Goal: Task Accomplishment & Management: Complete application form

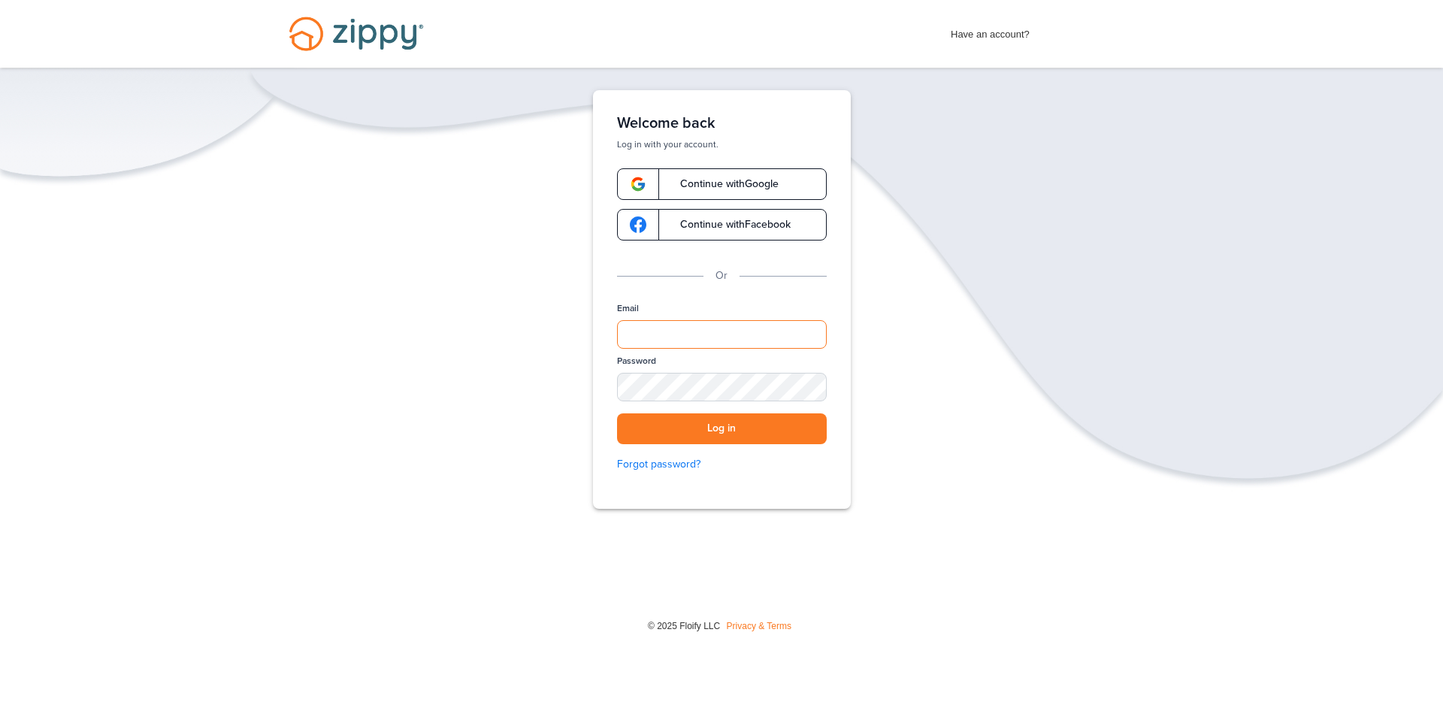
click at [658, 334] on input "Email" at bounding box center [722, 334] width 210 height 29
type input "**********"
click at [809, 389] on div "SHOW" at bounding box center [807, 388] width 33 height 14
click at [617, 413] on button "Log in" at bounding box center [722, 428] width 210 height 31
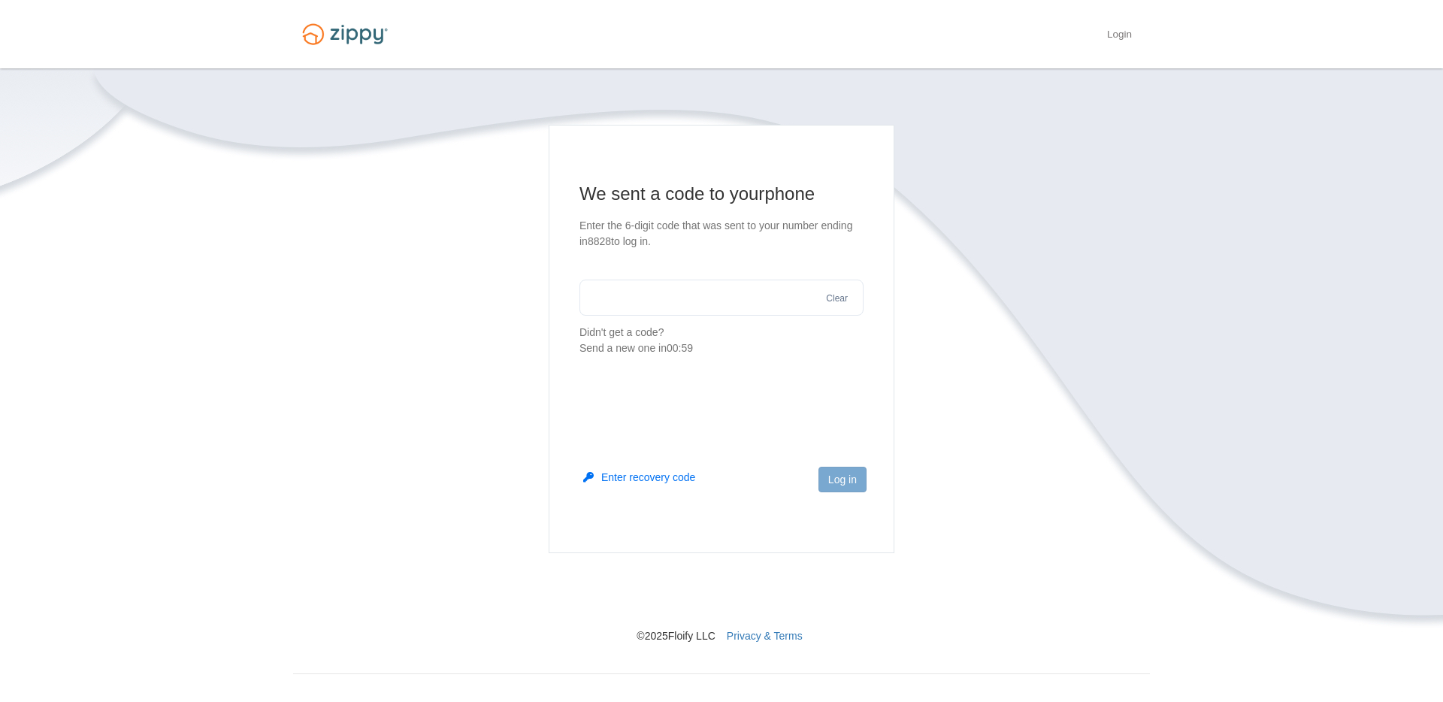
click at [725, 310] on input "text" at bounding box center [721, 298] width 284 height 36
type input "******"
click at [830, 484] on button "Log in" at bounding box center [842, 480] width 48 height 26
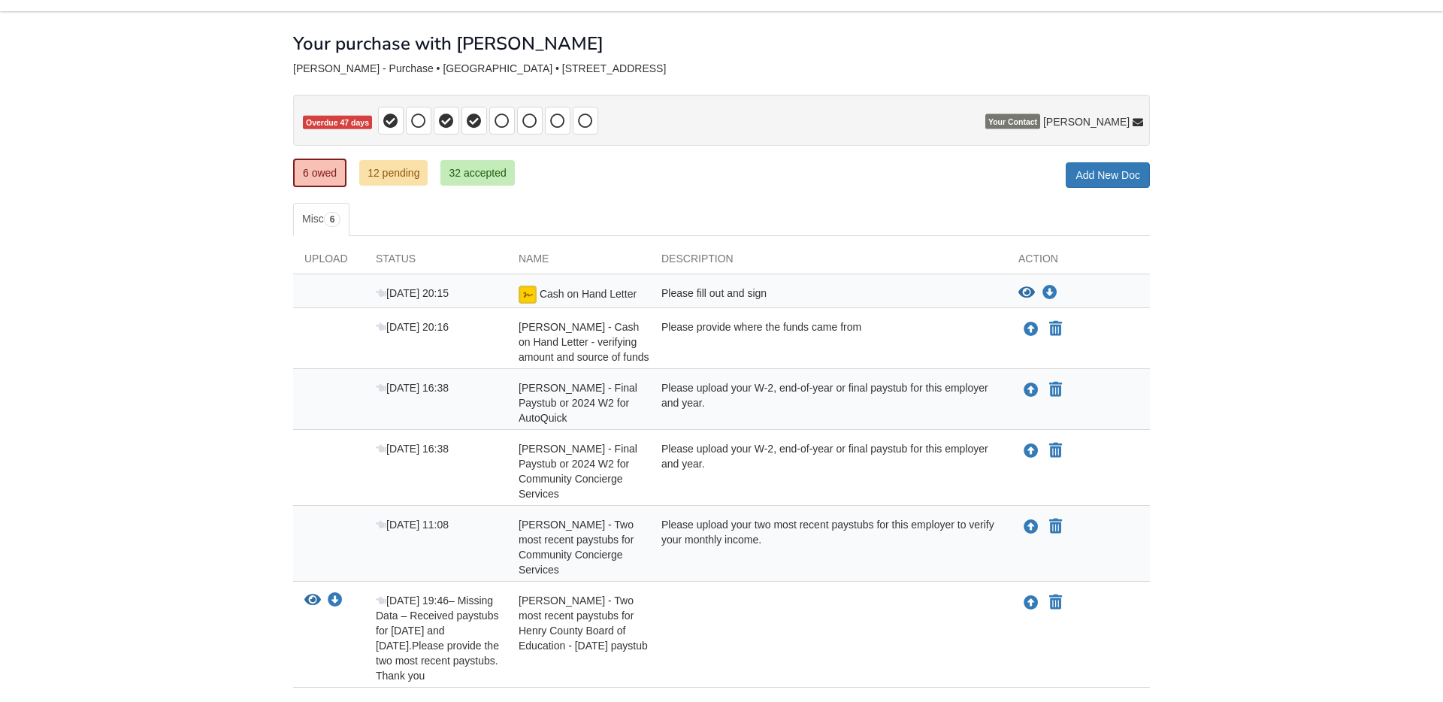
scroll to position [31, 0]
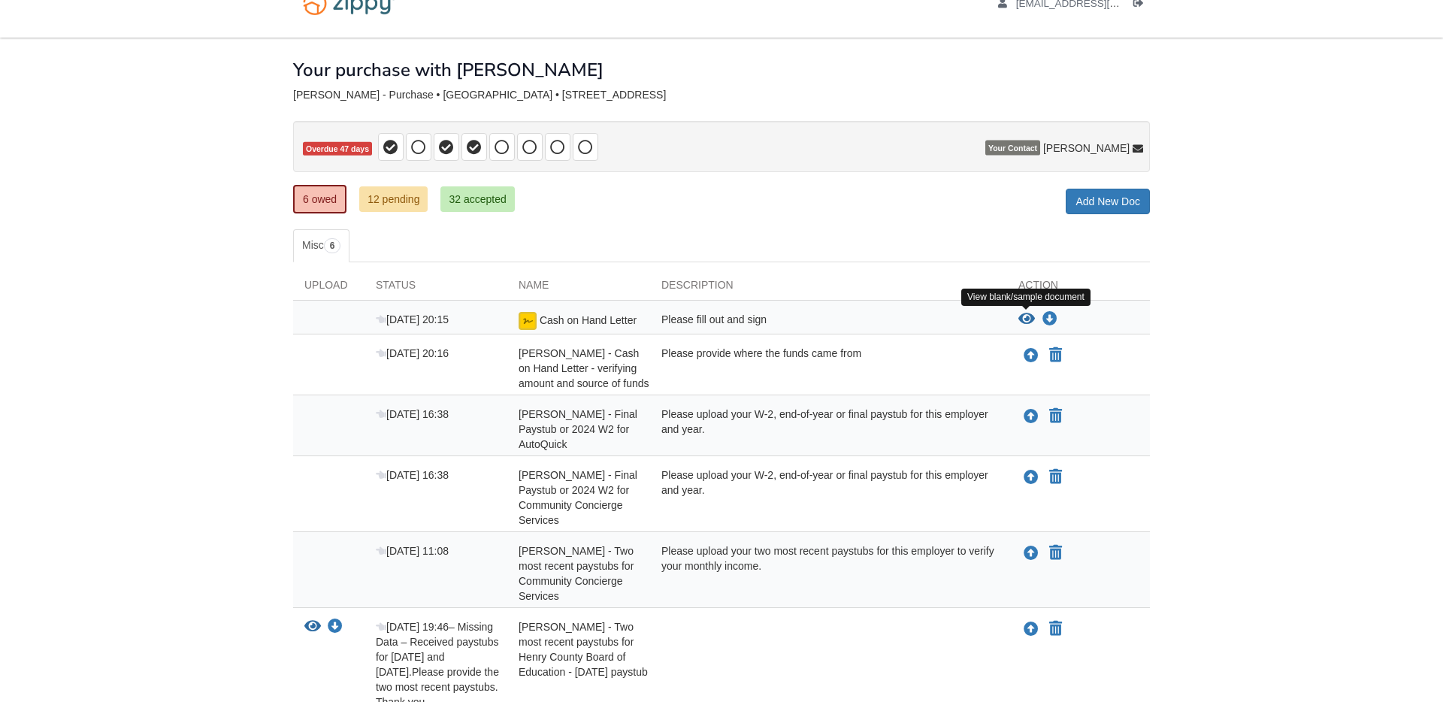
click at [1029, 316] on icon "View Cash on Hand Letter" at bounding box center [1026, 319] width 17 height 15
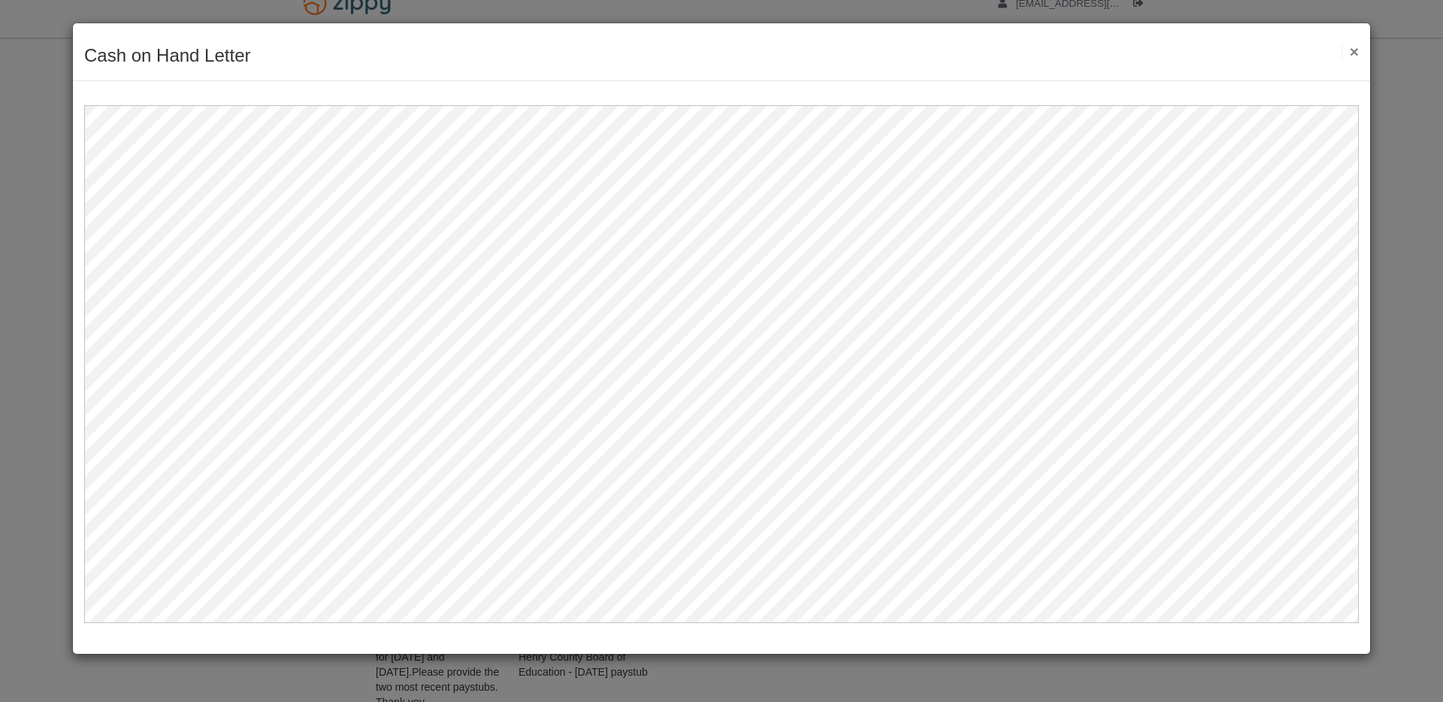
click at [1354, 50] on button "×" at bounding box center [1349, 52] width 17 height 16
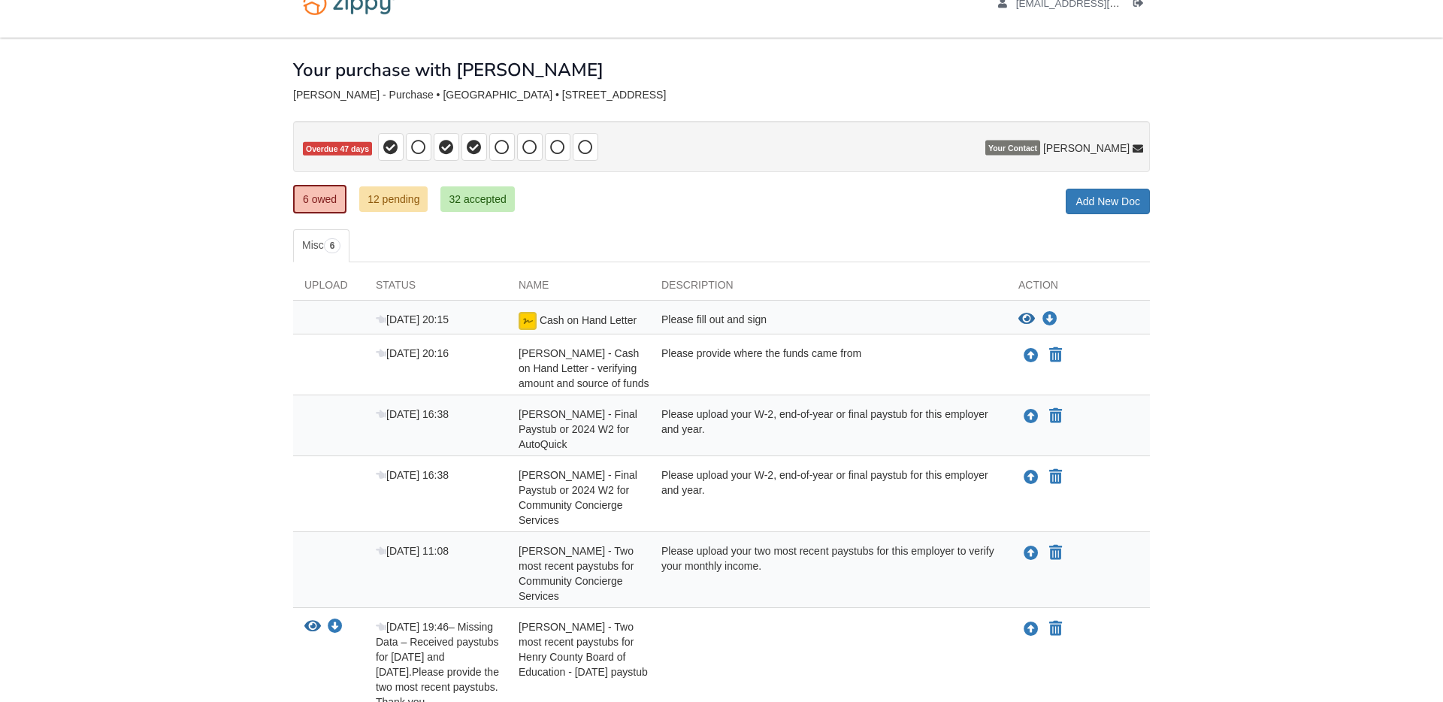
click at [794, 355] on div "Please provide where the funds came from" at bounding box center [828, 368] width 357 height 45
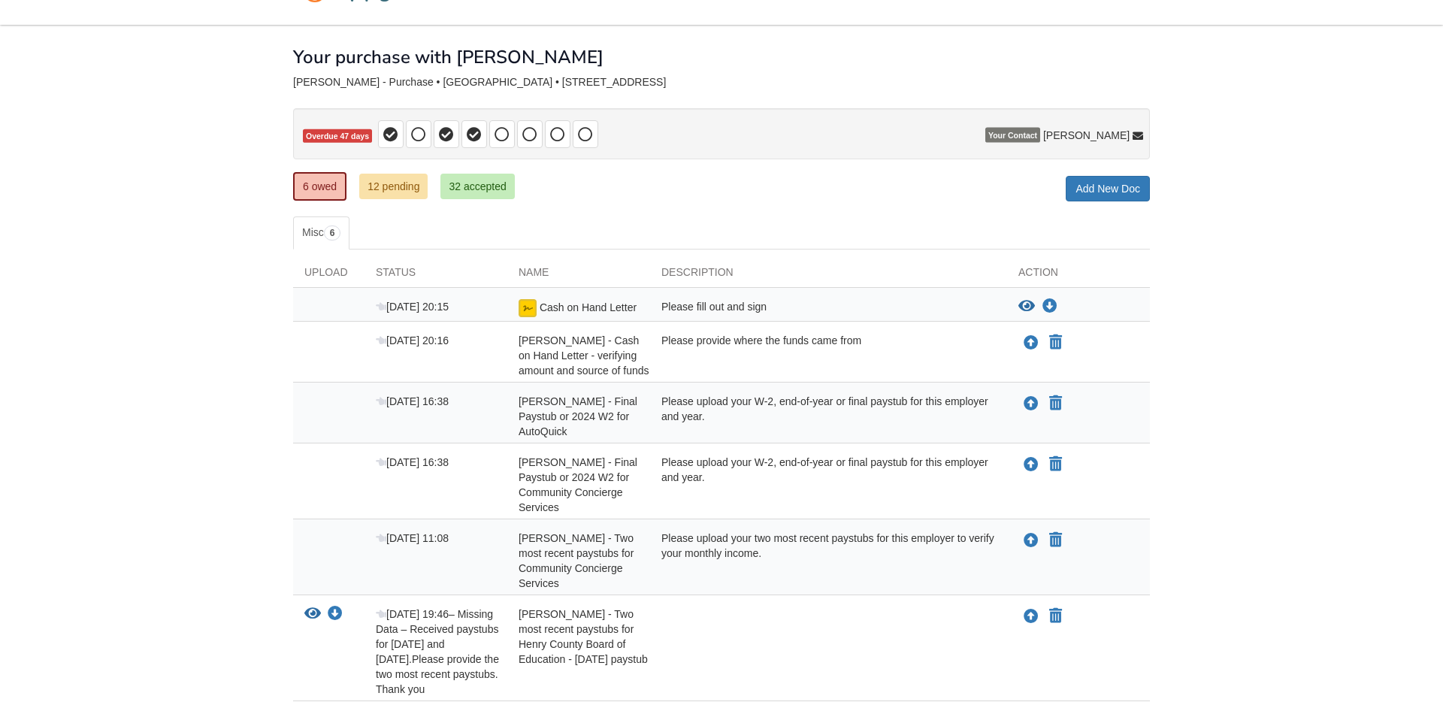
scroll to position [179, 0]
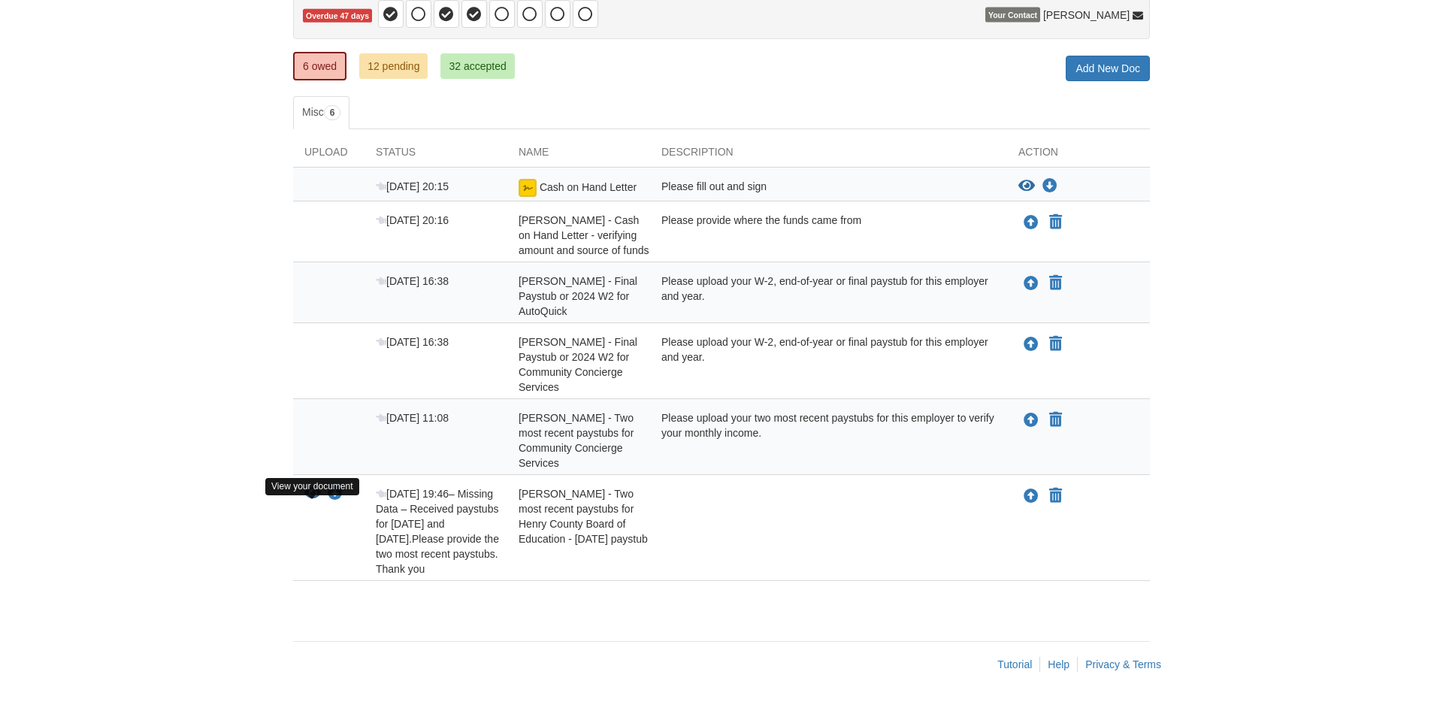
click at [309, 491] on icon "View Debbie Steerman - Two most recent paystubs for Henry County Board of Educa…" at bounding box center [312, 493] width 17 height 15
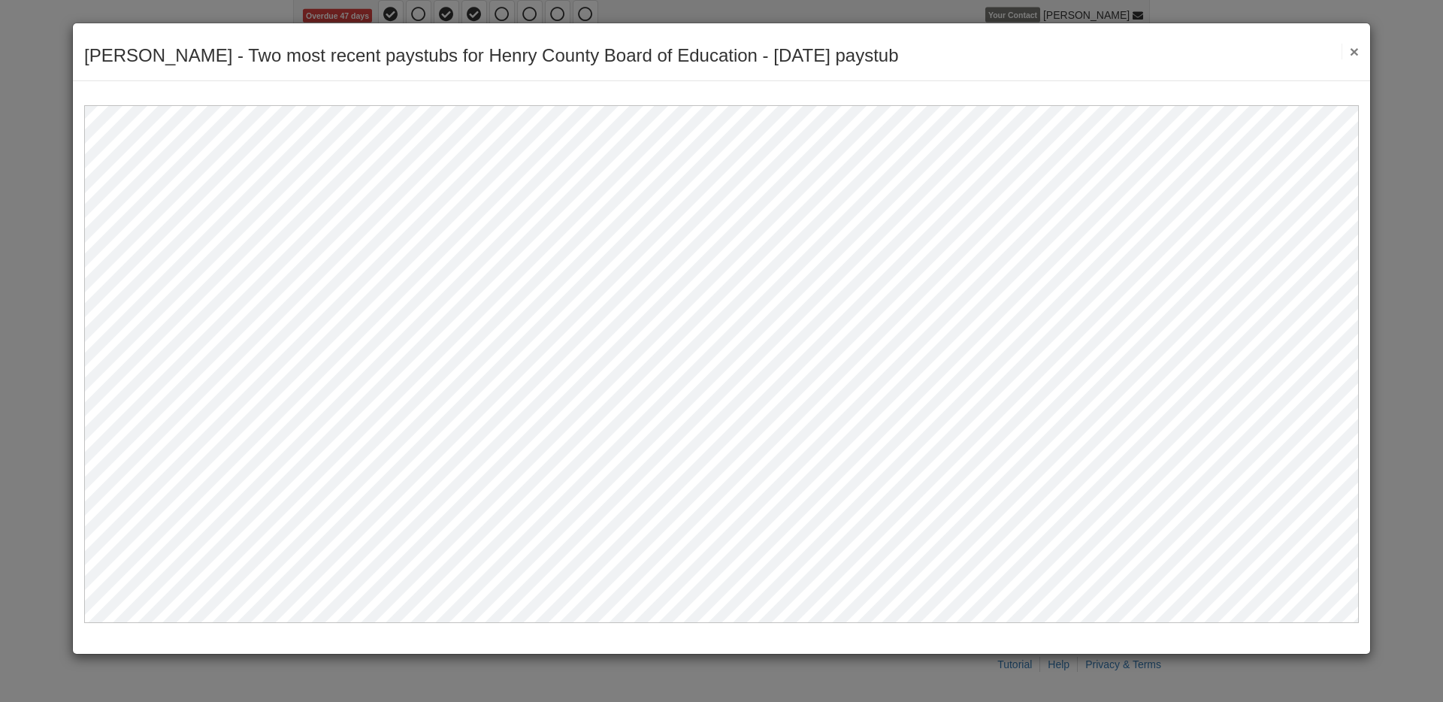
click at [1352, 55] on button "×" at bounding box center [1349, 52] width 17 height 16
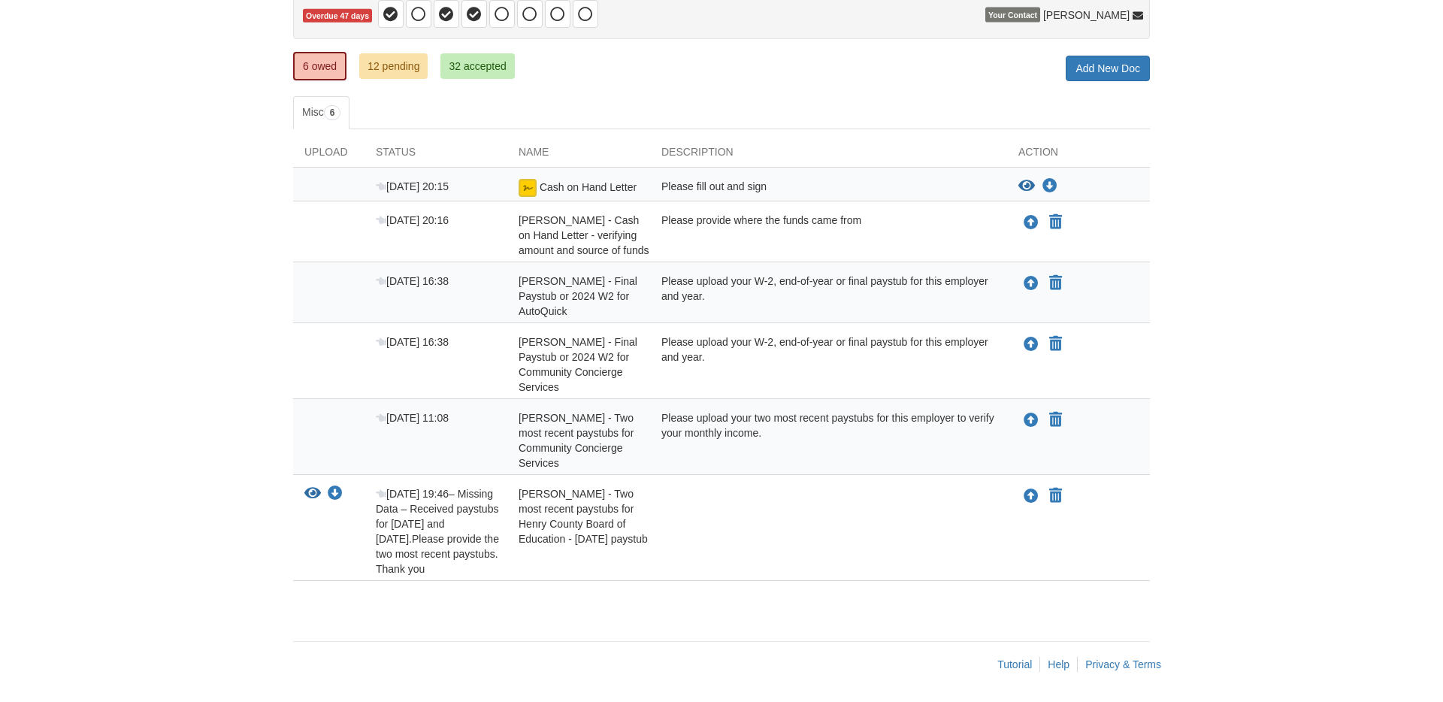
scroll to position [78, 0]
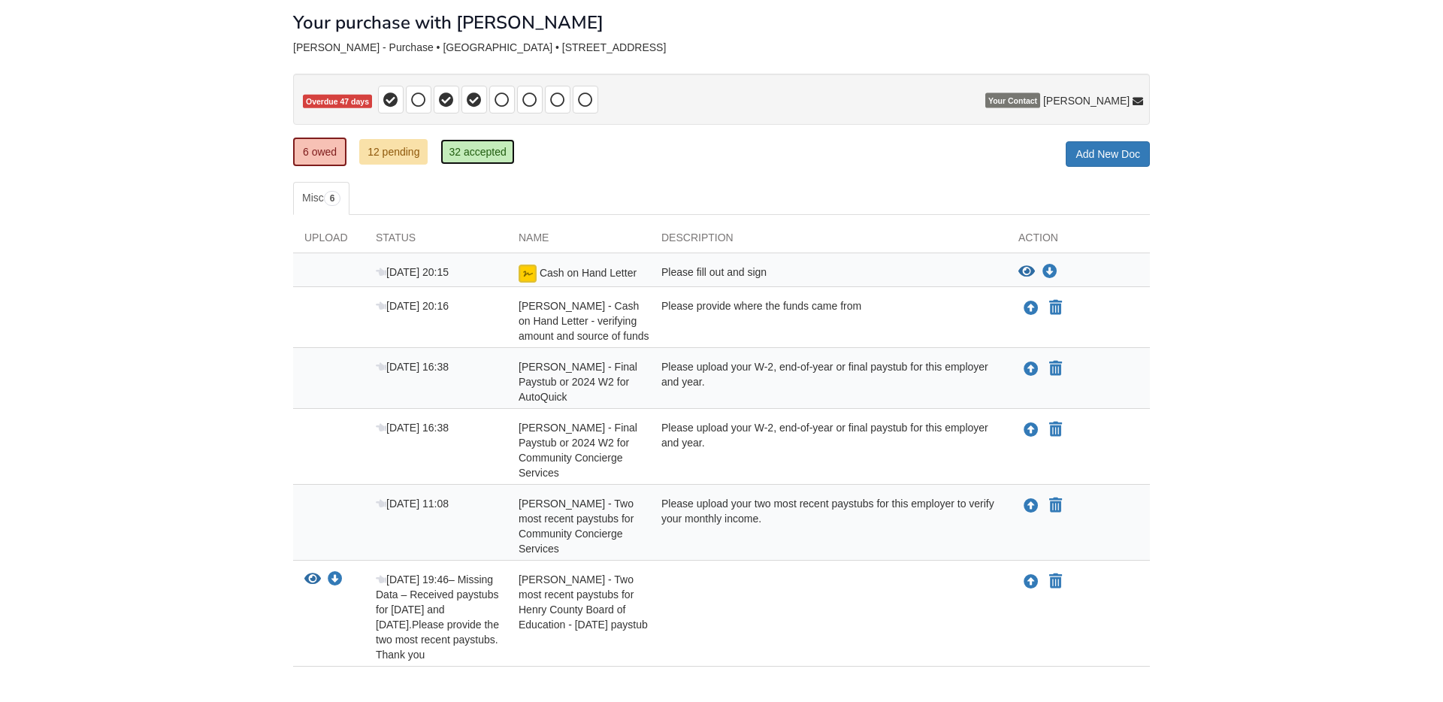
click at [474, 149] on link "32 accepted" at bounding box center [477, 152] width 74 height 26
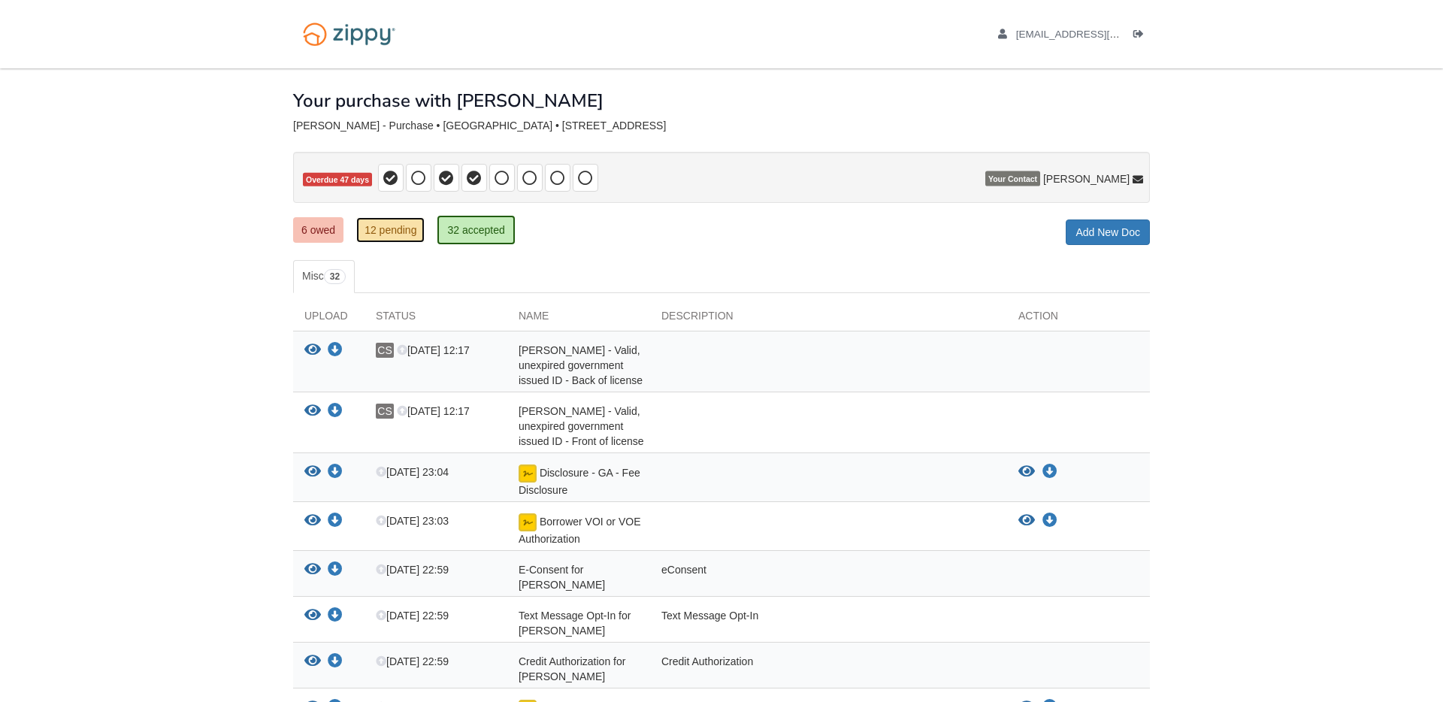
click at [415, 234] on link "12 pending" at bounding box center [390, 230] width 68 height 26
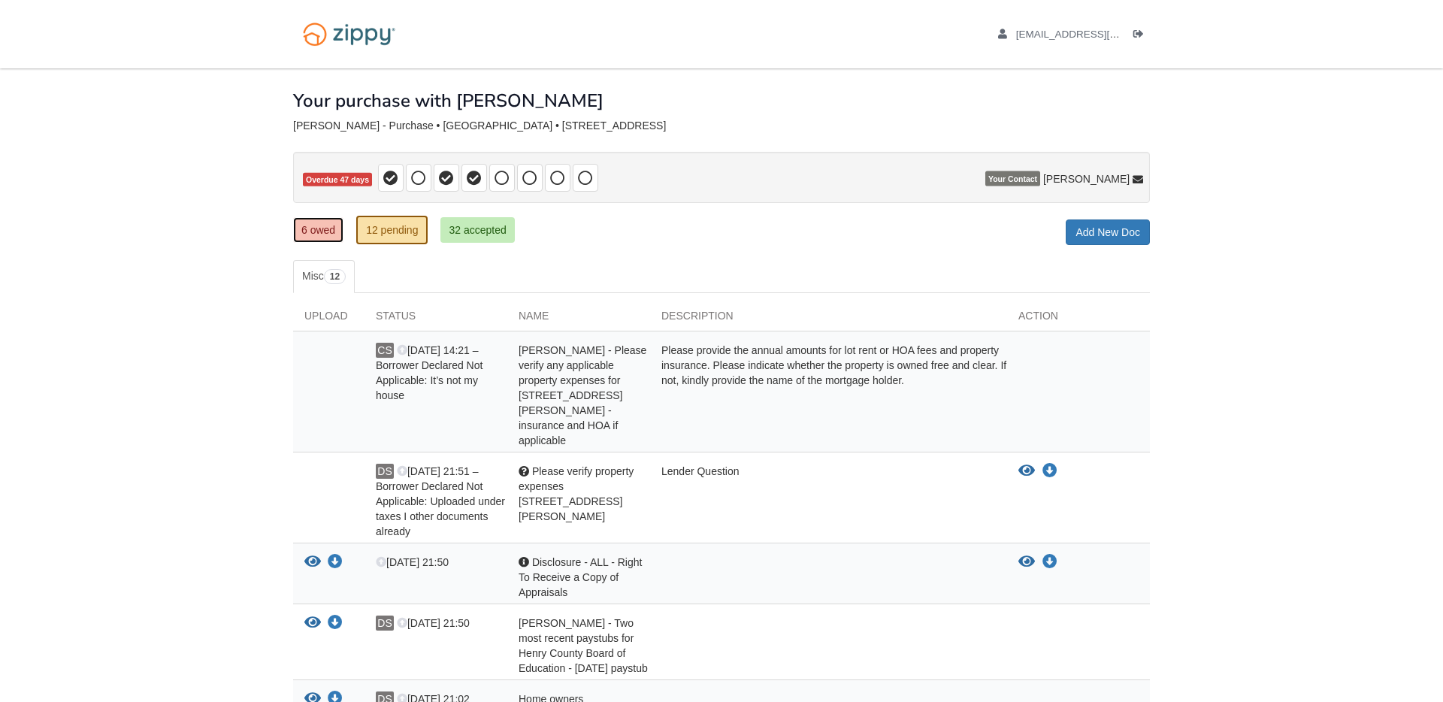
click at [322, 228] on link "6 owed" at bounding box center [318, 230] width 50 height 26
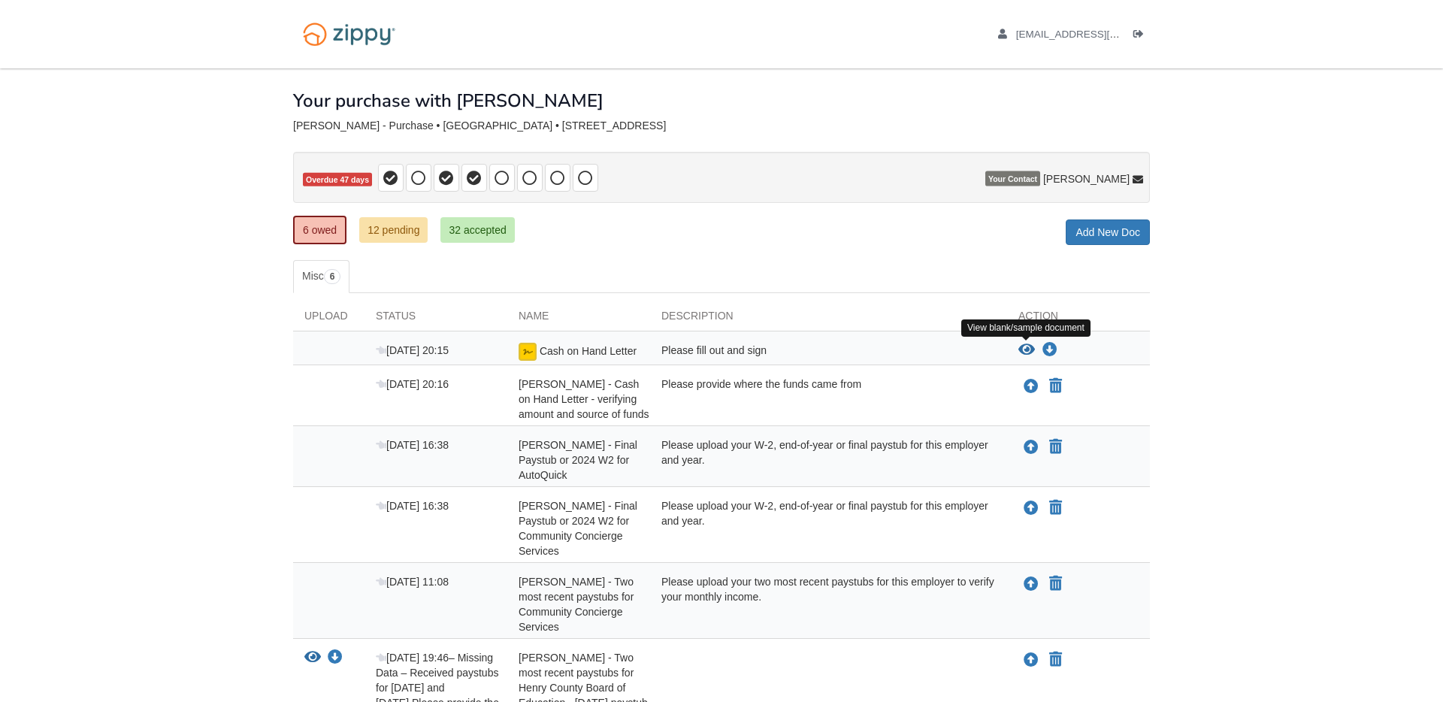
click at [1026, 349] on icon "View Cash on Hand Letter" at bounding box center [1026, 350] width 17 height 15
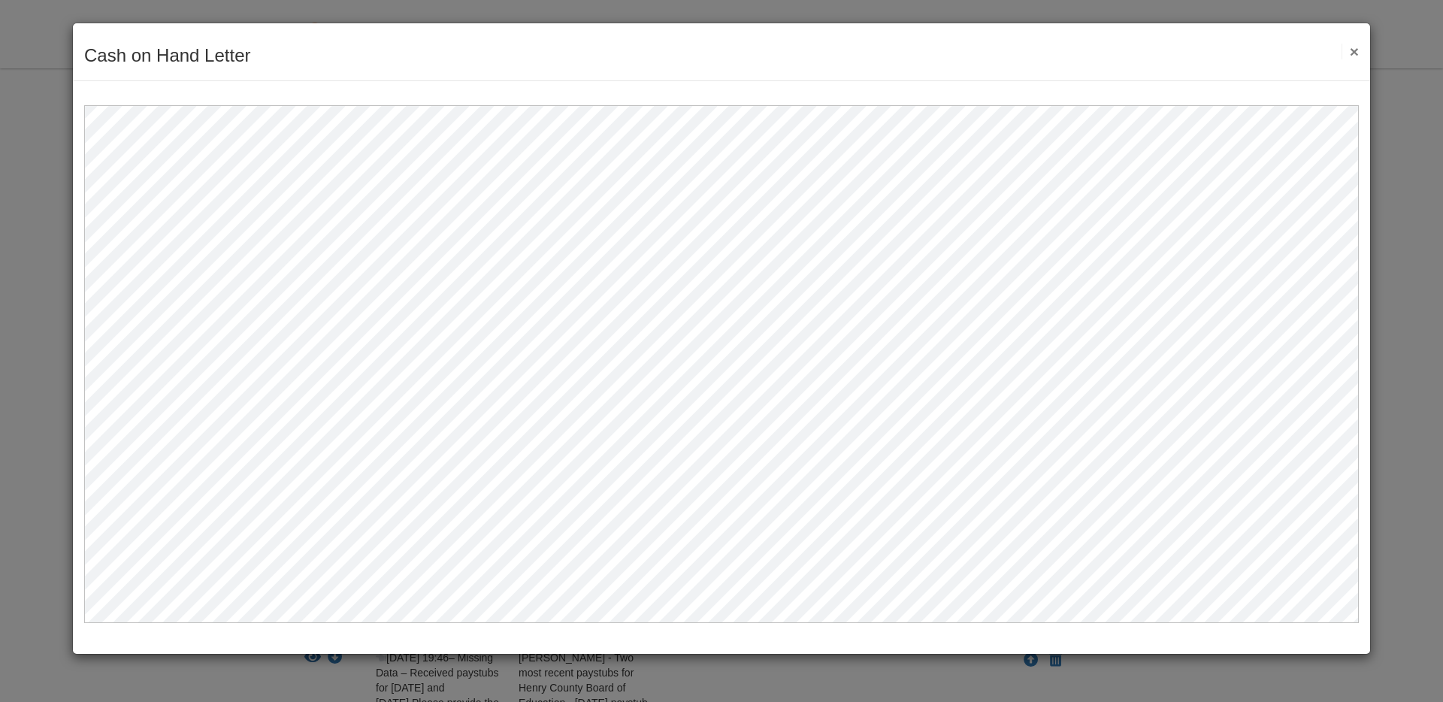
click at [1351, 48] on button "×" at bounding box center [1349, 52] width 17 height 16
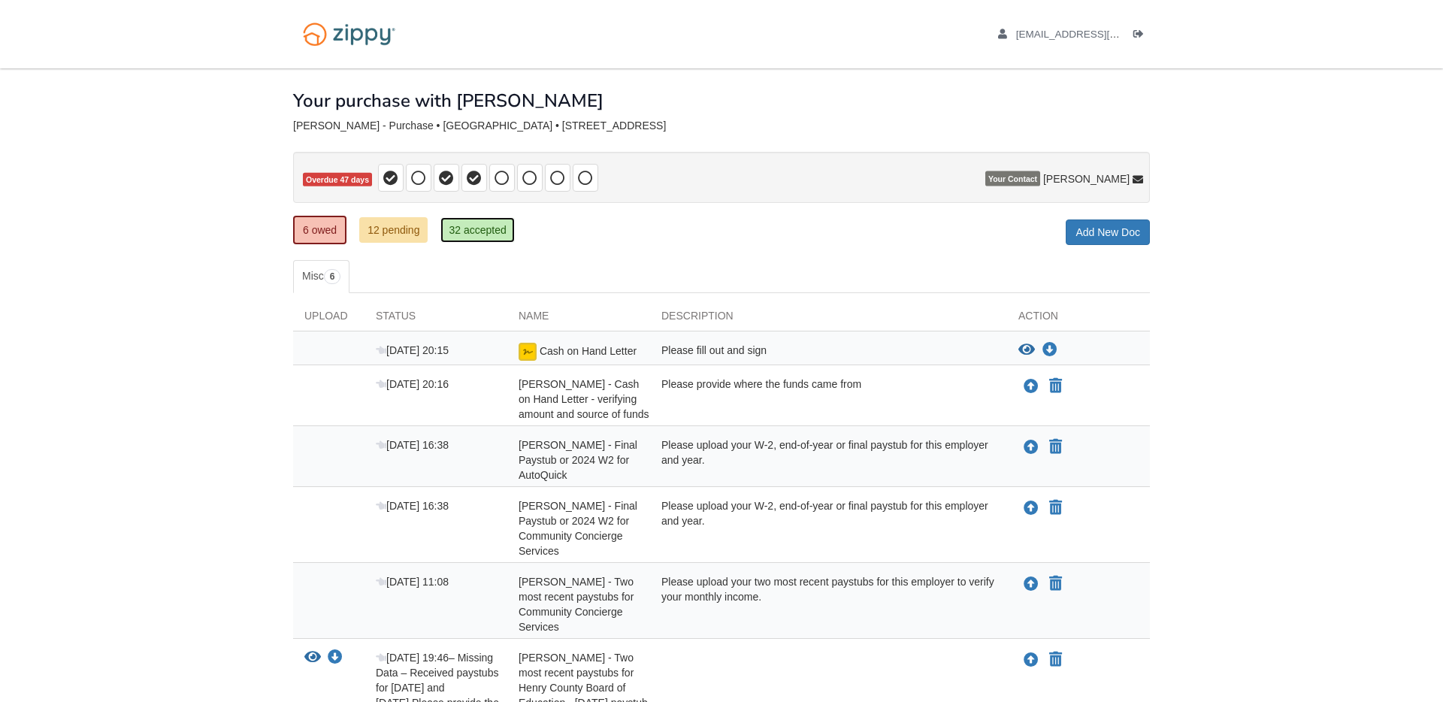
click at [461, 225] on link "32 accepted" at bounding box center [477, 230] width 74 height 26
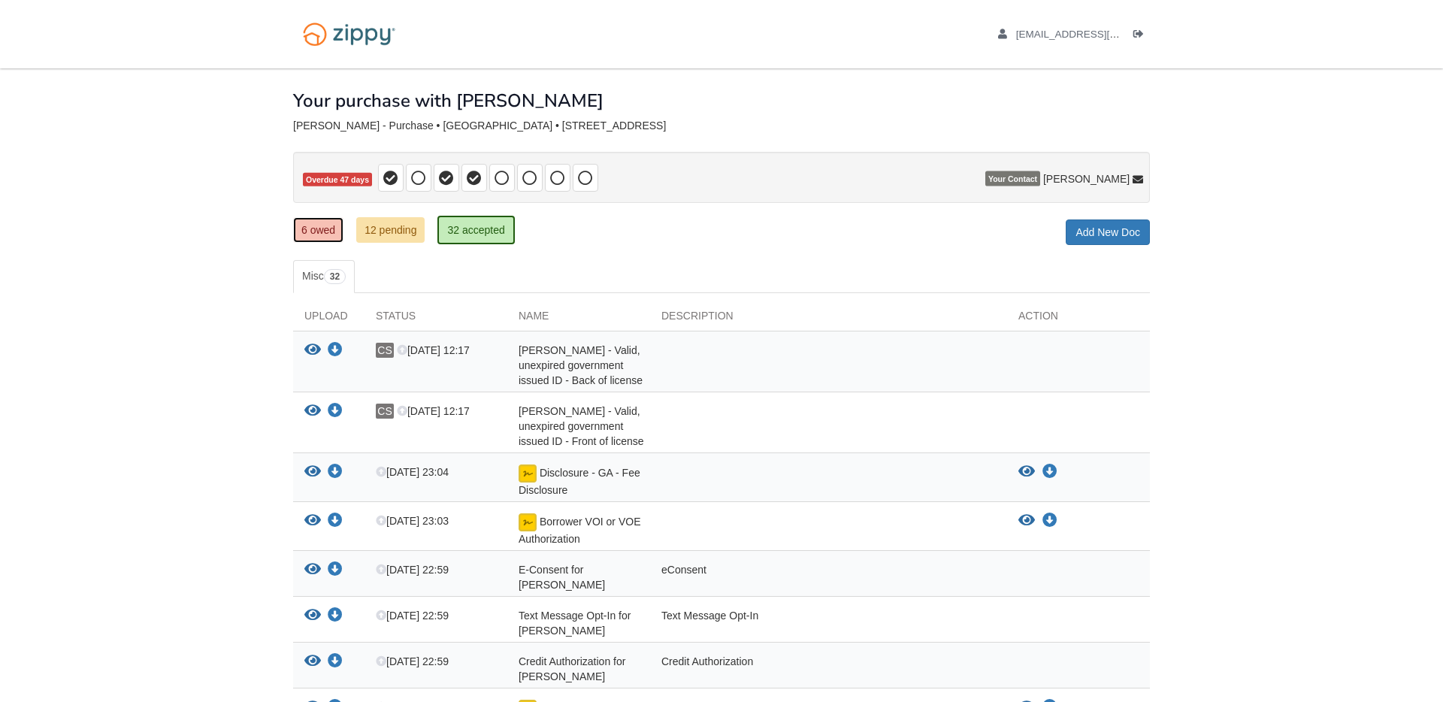
click at [327, 232] on link "6 owed" at bounding box center [318, 230] width 50 height 26
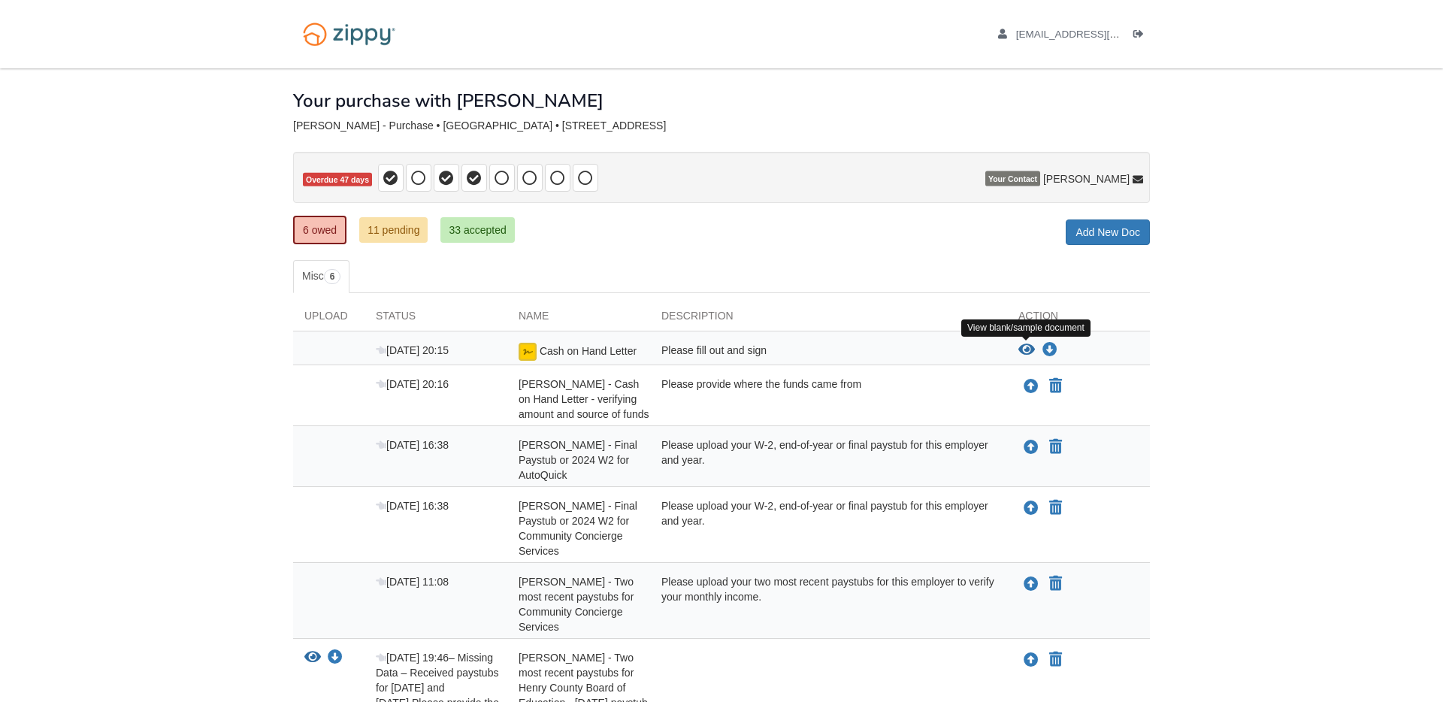
click at [1027, 349] on icon "View Cash on Hand Letter" at bounding box center [1026, 350] width 17 height 15
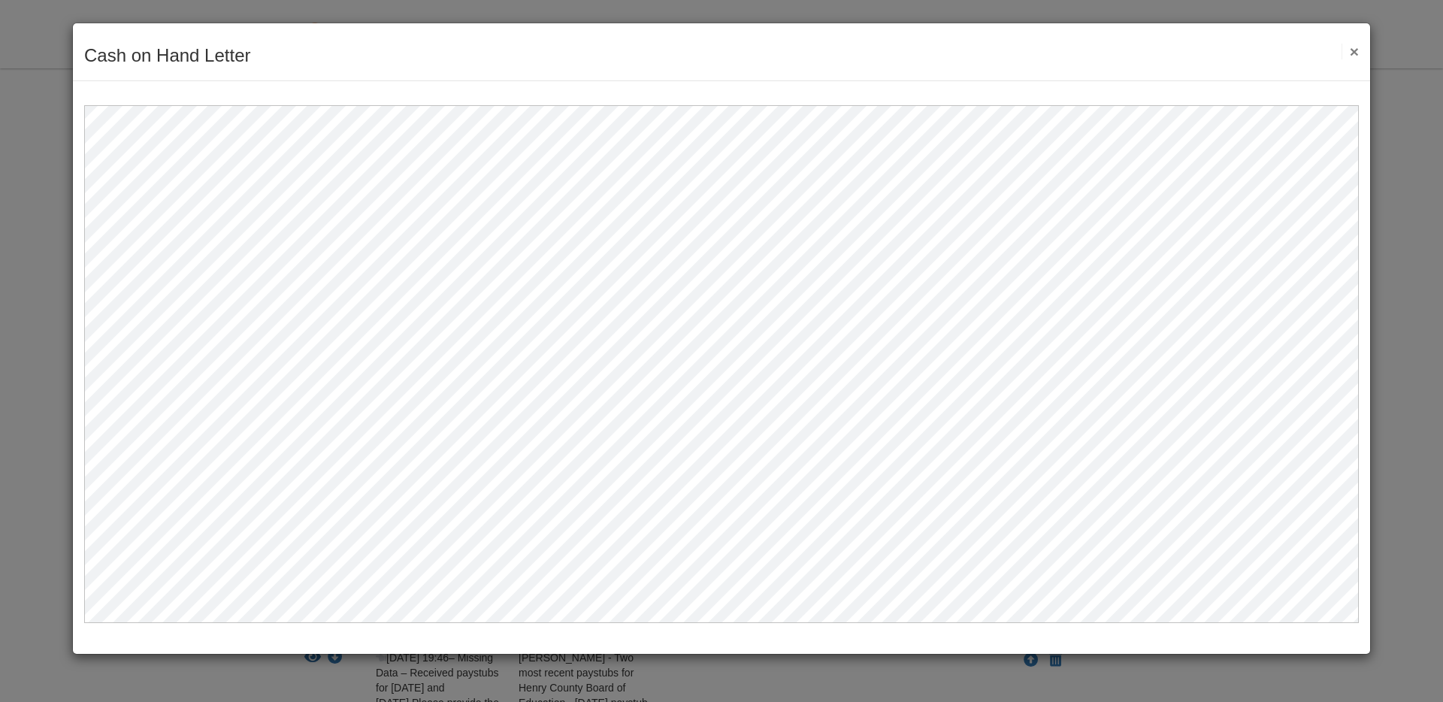
click at [1352, 50] on button "×" at bounding box center [1349, 52] width 17 height 16
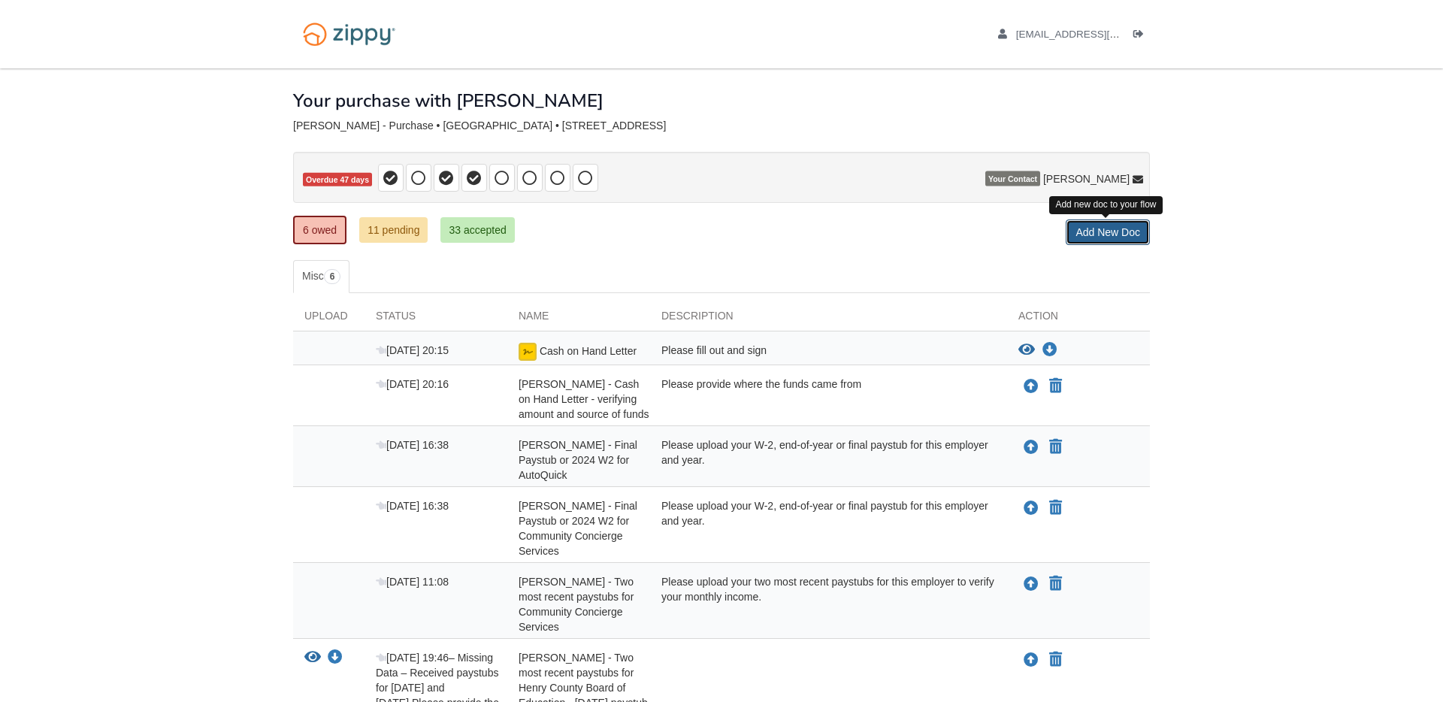
click at [1111, 226] on link "Add New Doc" at bounding box center [1108, 232] width 84 height 26
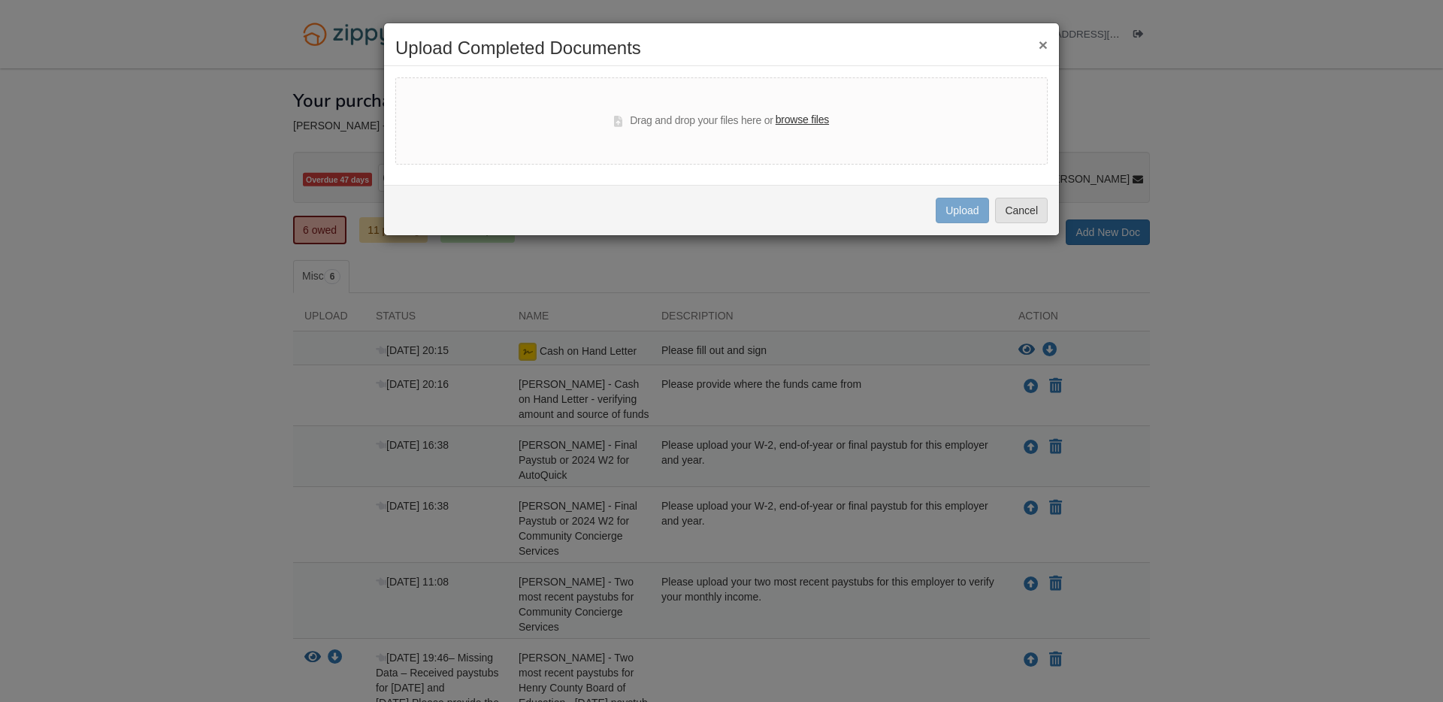
click at [812, 122] on label "browse files" at bounding box center [802, 120] width 53 height 17
click at [0, 0] on input "browse files" at bounding box center [0, 0] width 0 height 0
select select "****"
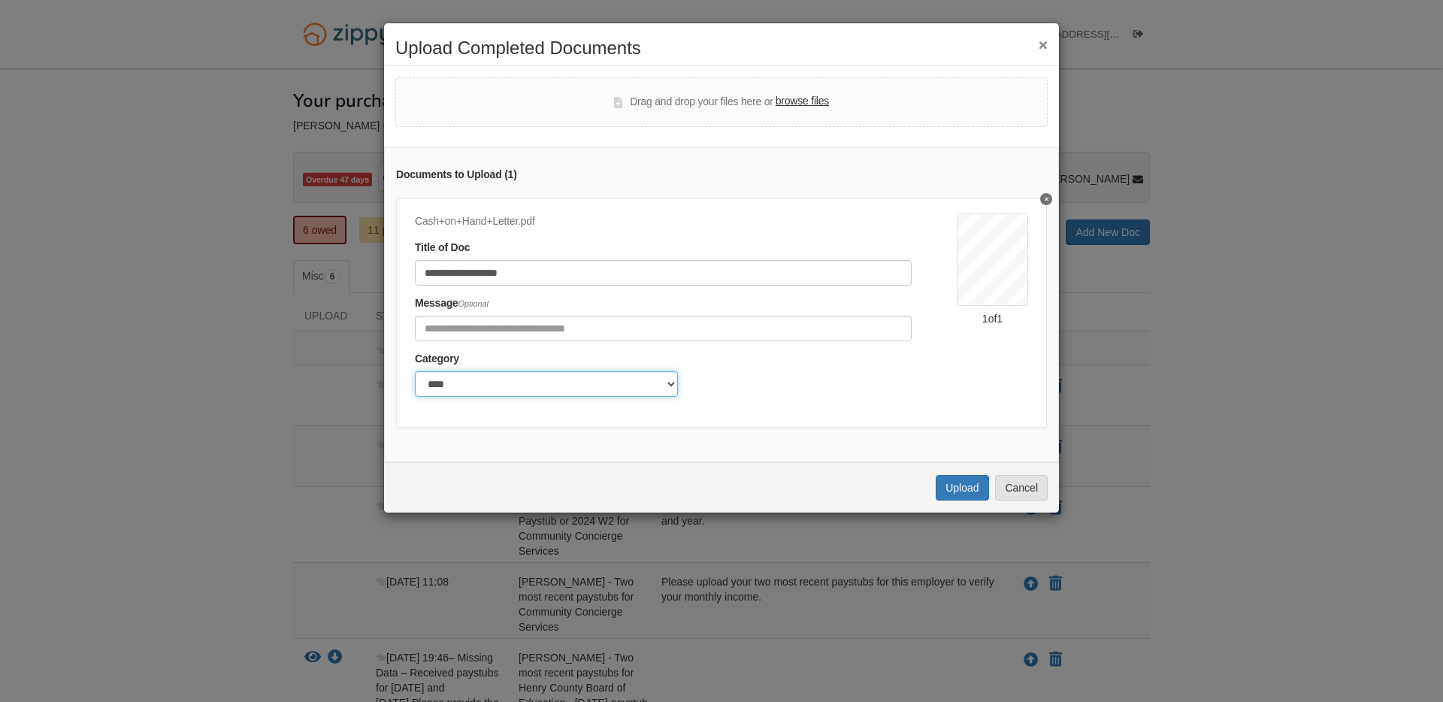
click at [661, 383] on select "******* ****" at bounding box center [546, 384] width 263 height 26
click at [971, 487] on button "Upload" at bounding box center [962, 488] width 53 height 26
